Goal: Information Seeking & Learning: Compare options

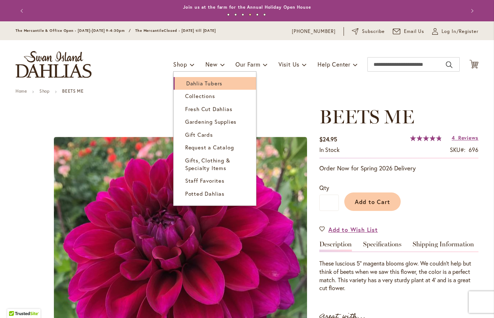
click at [216, 85] on span "Dahlia Tubers" at bounding box center [204, 83] width 36 height 7
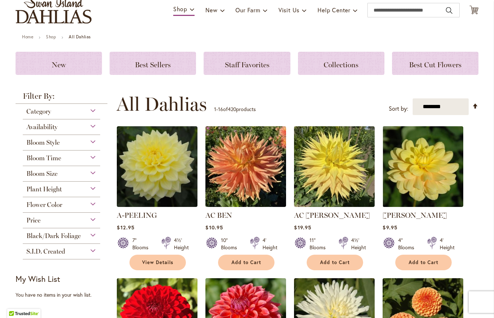
scroll to position [12, 0]
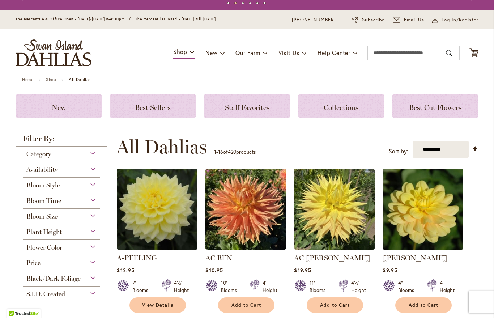
click at [91, 153] on div "Category" at bounding box center [61, 152] width 77 height 12
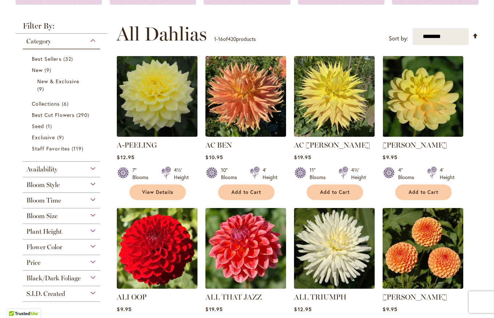
scroll to position [125, 0]
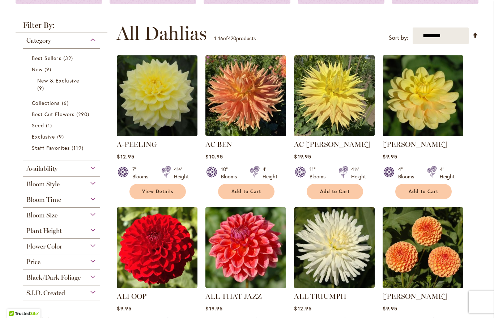
click at [99, 202] on div "Bloom Time" at bounding box center [61, 198] width 77 height 12
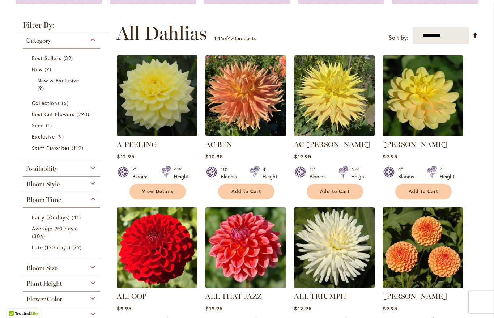
click at [93, 269] on div "Bloom Size" at bounding box center [61, 266] width 77 height 12
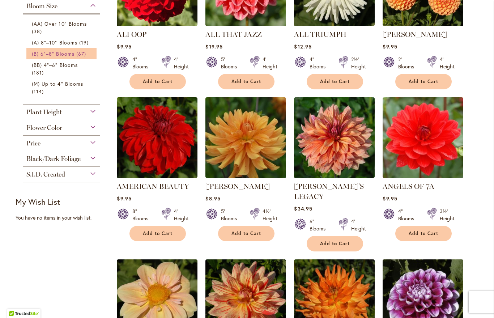
click at [70, 53] on span "(B) 6"–8" Blooms" at bounding box center [53, 53] width 43 height 7
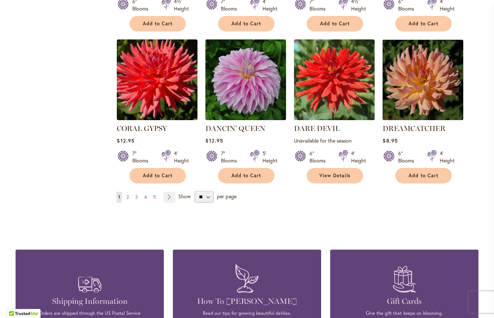
scroll to position [604, 0]
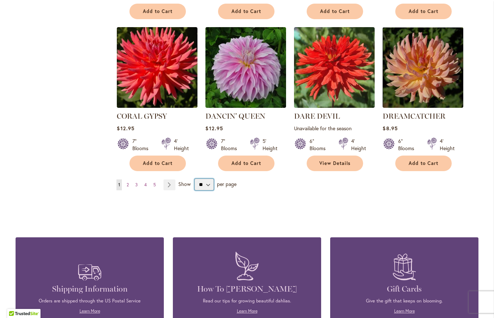
click at [206, 179] on select "** ** ** **" at bounding box center [204, 185] width 19 height 12
select select "**"
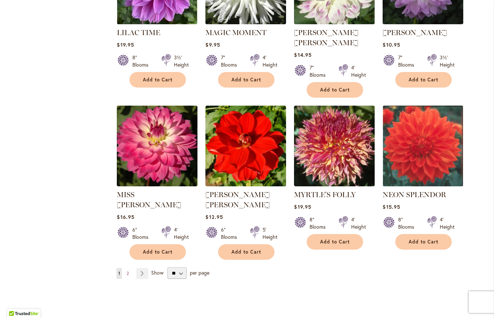
scroll to position [1747, 0]
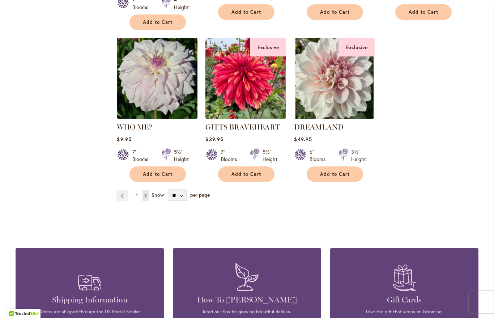
scroll to position [755, 0]
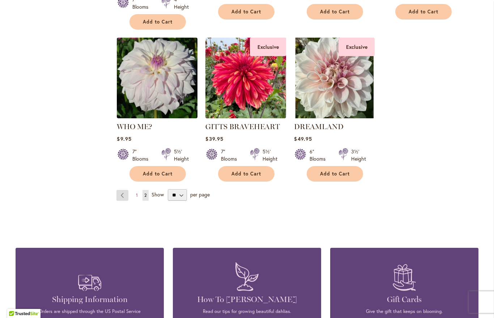
click at [124, 190] on link "Page Previous" at bounding box center [122, 195] width 12 height 11
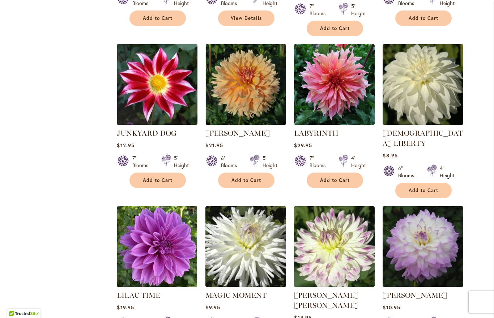
scroll to position [1552, 0]
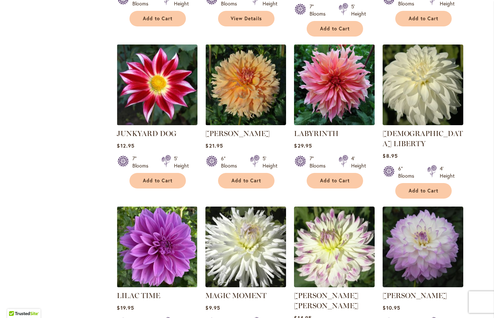
click at [338, 65] on img at bounding box center [334, 84] width 85 height 85
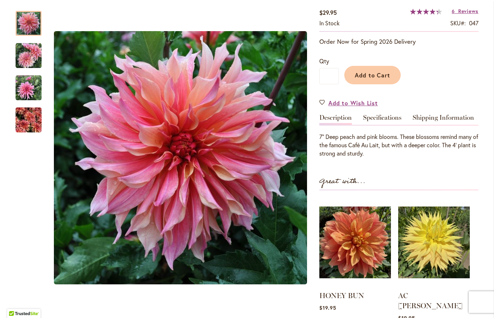
scroll to position [126, 0]
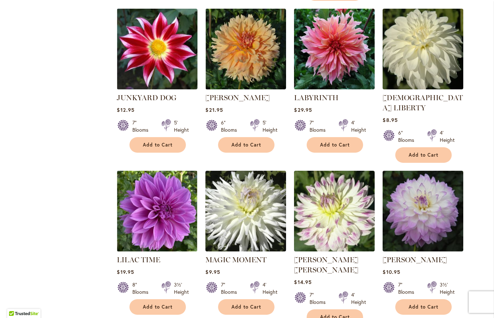
scroll to position [1588, 0]
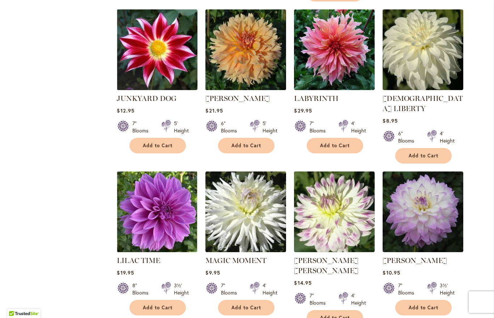
click at [256, 48] on img at bounding box center [246, 49] width 85 height 85
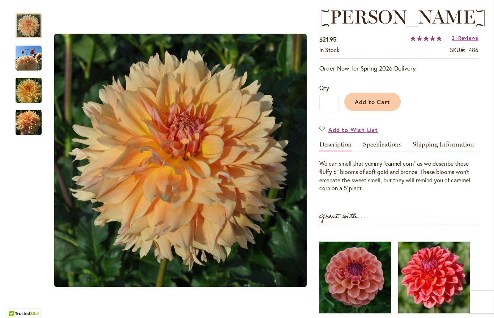
scroll to position [121, 0]
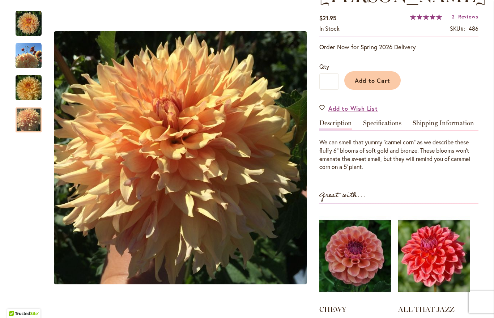
click at [32, 124] on img "KARMEL KORN" at bounding box center [29, 120] width 26 height 26
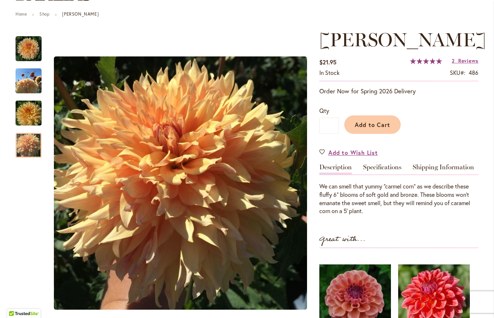
scroll to position [77, 0]
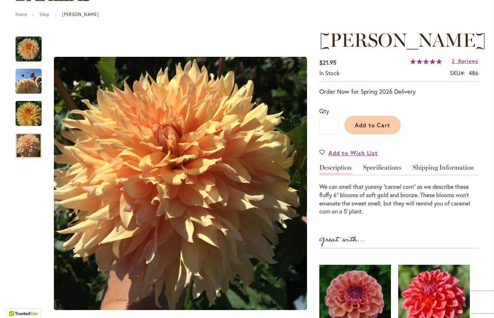
click at [29, 112] on img "KARMEL KORN" at bounding box center [29, 113] width 52 height 35
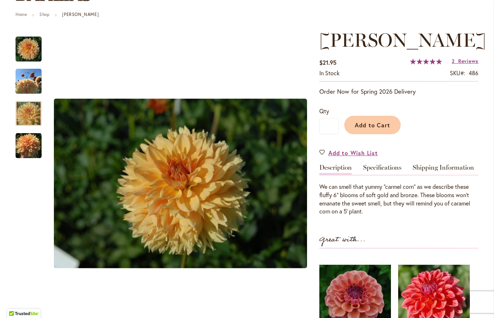
click at [29, 101] on div at bounding box center [29, 113] width 26 height 25
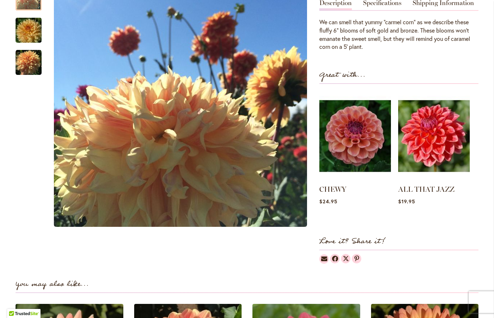
scroll to position [240, 0]
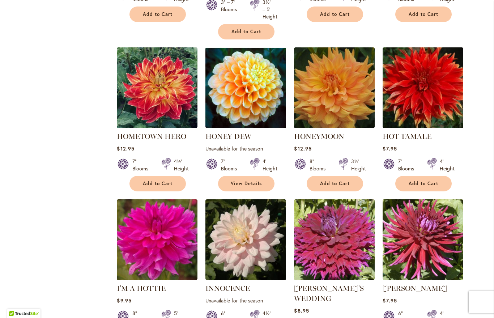
scroll to position [1236, 0]
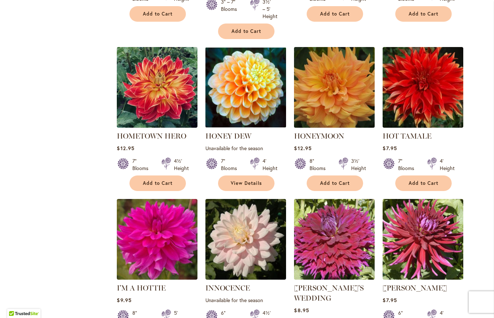
click at [331, 82] on img at bounding box center [334, 87] width 85 height 85
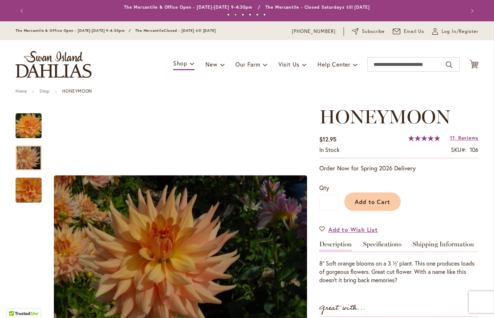
click at [29, 155] on img "Honeymoon" at bounding box center [29, 158] width 52 height 35
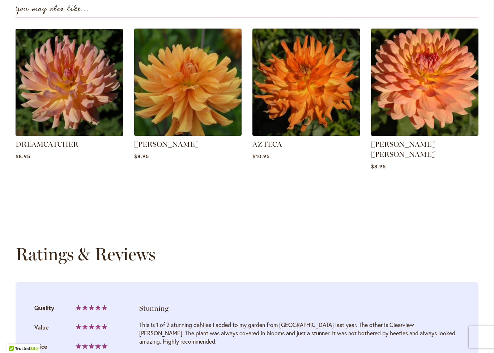
scroll to position [510, 0]
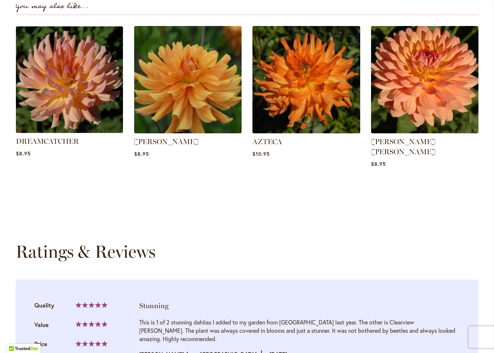
click at [67, 86] on img at bounding box center [69, 80] width 112 height 112
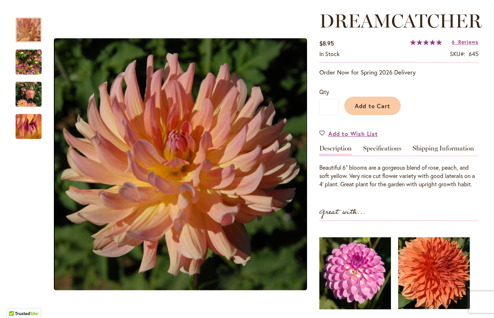
scroll to position [94, 0]
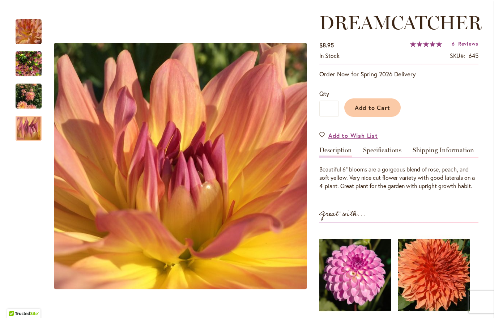
click at [27, 127] on img "Dreamcatcher" at bounding box center [28, 128] width 51 height 50
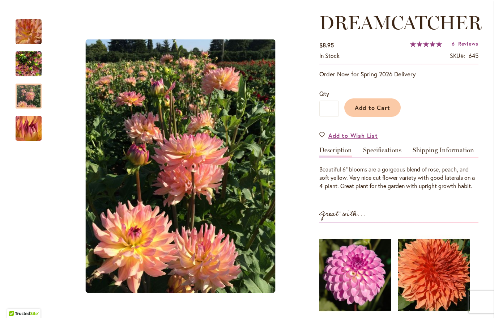
click at [27, 96] on img "Dreamcatcher" at bounding box center [29, 96] width 26 height 35
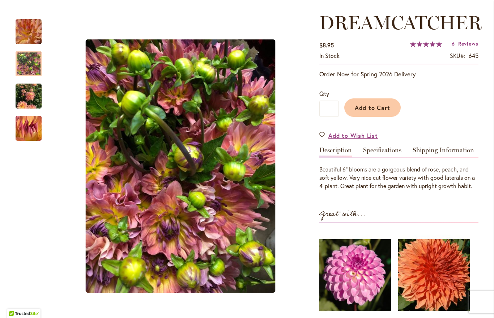
click at [30, 69] on div at bounding box center [29, 63] width 26 height 25
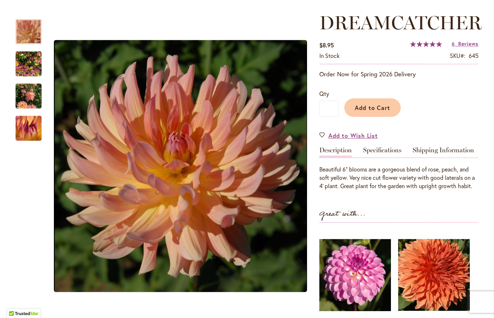
click at [24, 30] on img "Dreamcatcher" at bounding box center [29, 32] width 50 height 50
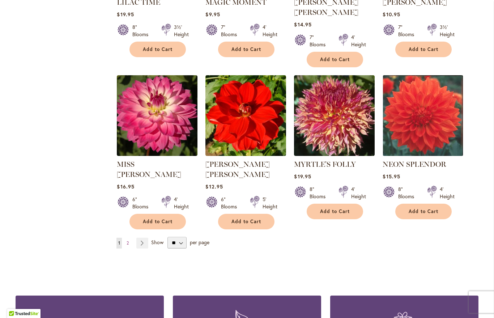
scroll to position [1828, 0]
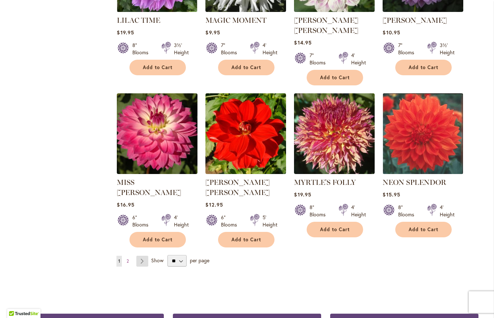
click at [140, 256] on link "Page Next" at bounding box center [142, 261] width 12 height 11
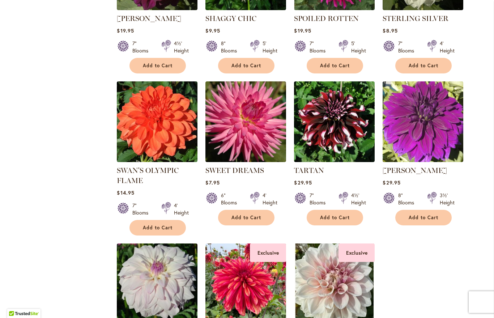
scroll to position [560, 0]
